Goal: Task Accomplishment & Management: Use online tool/utility

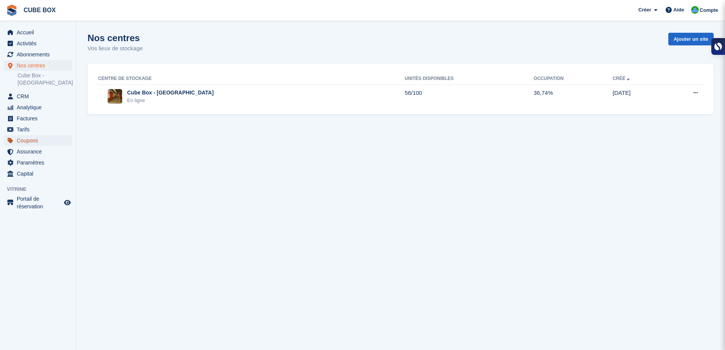
click at [29, 138] on span "Coupons" at bounding box center [40, 140] width 46 height 11
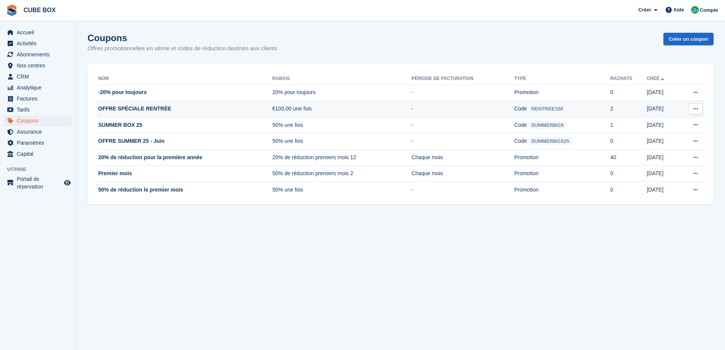
click at [332, 110] on td "€100,00 une fois" at bounding box center [341, 109] width 139 height 16
click at [544, 108] on span "RENTREE100" at bounding box center [546, 109] width 37 height 8
click at [157, 108] on td "OFFRE SPÉCIALE RENTRÉE" at bounding box center [185, 109] width 176 height 16
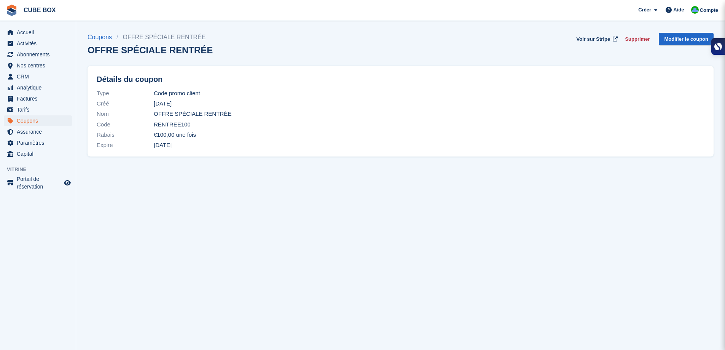
drag, startPoint x: 188, startPoint y: 124, endPoint x: 150, endPoint y: 124, distance: 38.4
click at [150, 124] on div "Code RENTREE100" at bounding box center [400, 124] width 607 height 10
copy div "RENTREE100"
